Goal: Find specific page/section: Find specific page/section

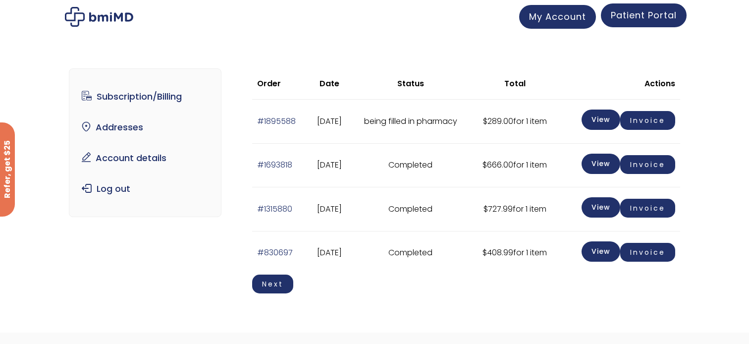
click at [642, 13] on span "Patient Portal" at bounding box center [643, 15] width 66 height 12
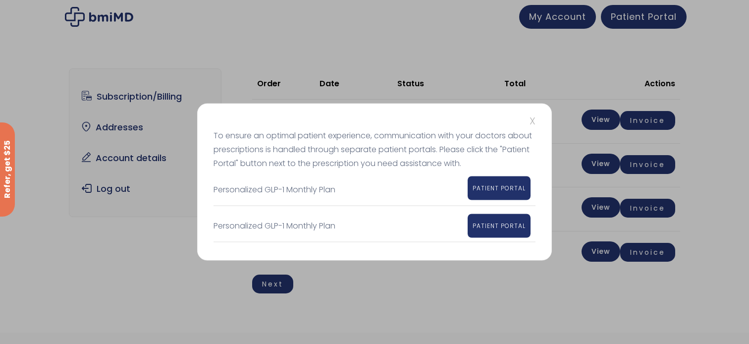
click at [499, 187] on span "PATIENT PORTAL" at bounding box center [498, 188] width 53 height 8
drag, startPoint x: 279, startPoint y: 279, endPoint x: 359, endPoint y: 249, distance: 85.5
click at [279, 279] on div "X To ensure an optimal patient experience, communication with your doctors abou…" at bounding box center [374, 172] width 749 height 344
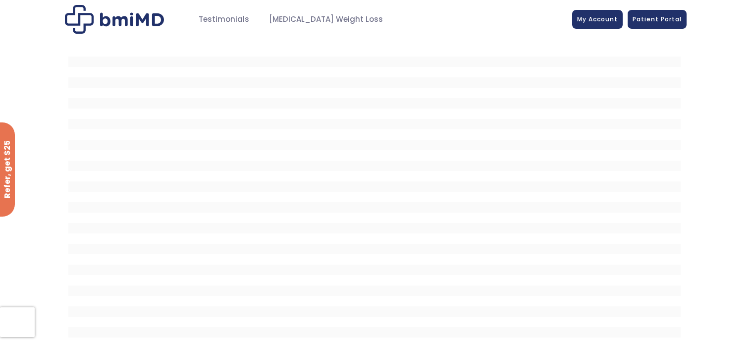
scroll to position [50, 0]
